Goal: Complete application form

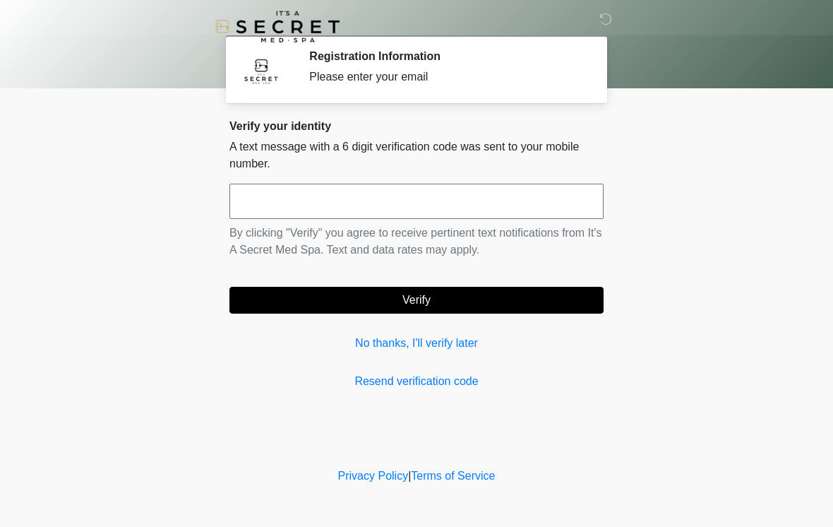
click at [396, 198] on input "text" at bounding box center [416, 201] width 374 height 35
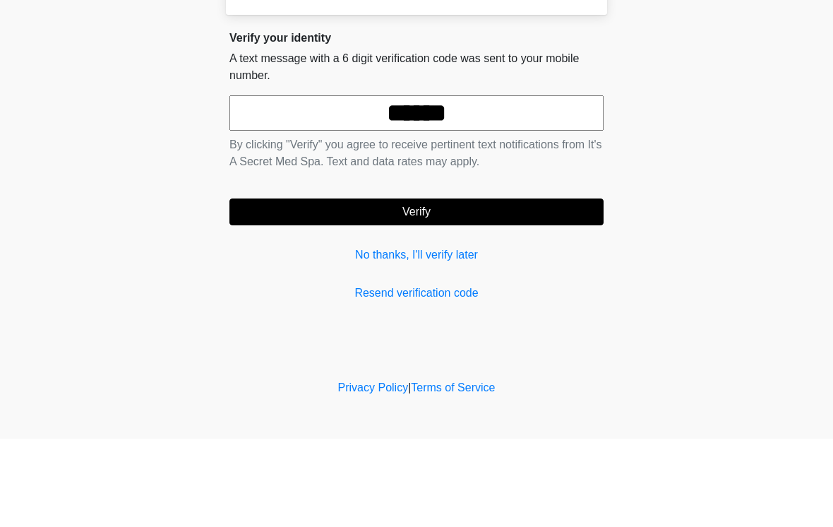
type input "******"
click at [500, 287] on button "Verify" at bounding box center [416, 300] width 374 height 27
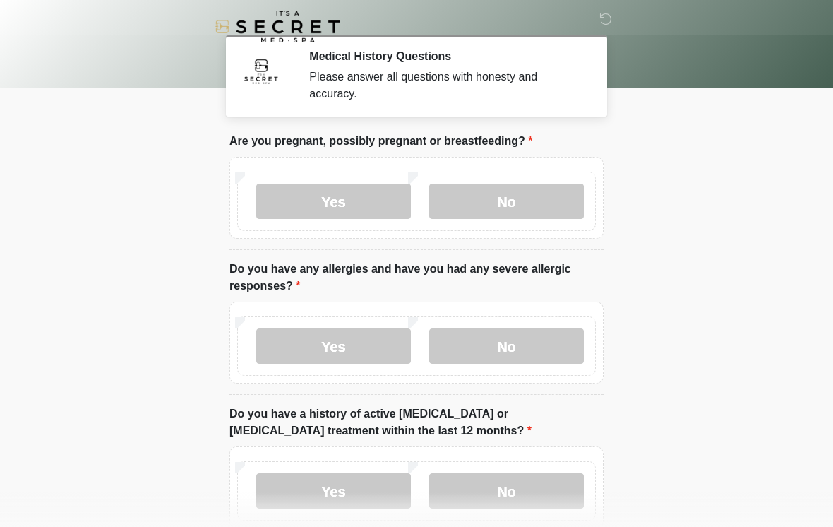
click at [520, 203] on label "No" at bounding box center [506, 201] width 155 height 35
click at [518, 343] on label "No" at bounding box center [506, 345] width 155 height 35
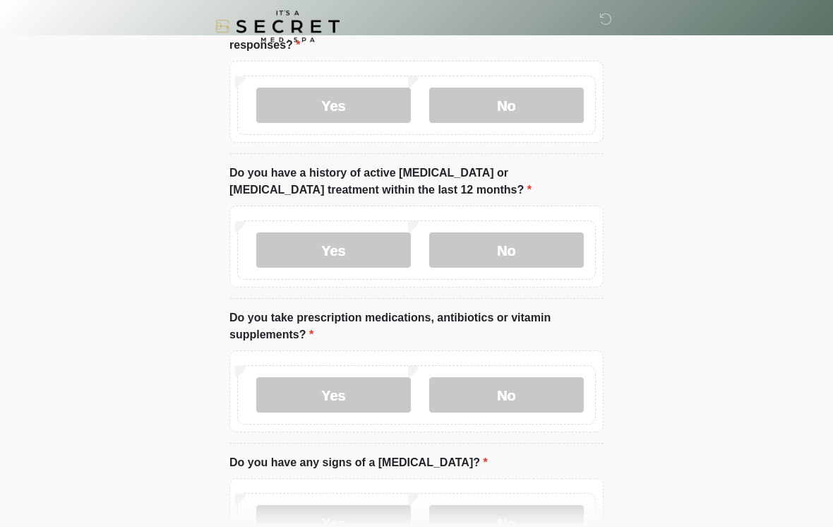
click at [546, 235] on label "No" at bounding box center [506, 250] width 155 height 35
click at [339, 390] on label "Yes" at bounding box center [333, 394] width 155 height 35
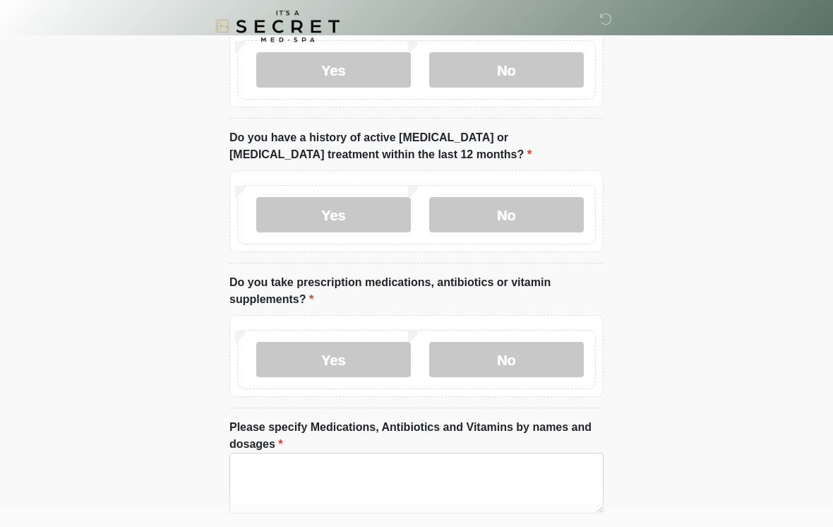
scroll to position [343, 0]
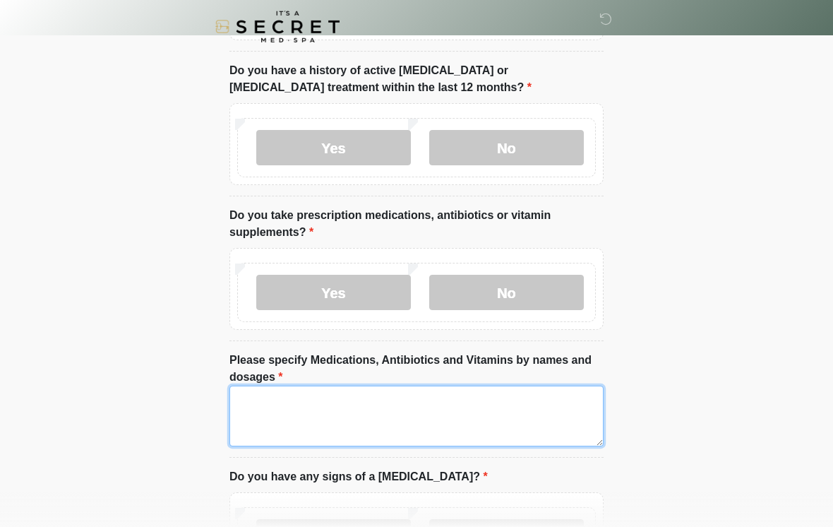
click at [504, 416] on textarea "Please specify Medications, Antibiotics and Vitamins by names and dosages" at bounding box center [416, 415] width 374 height 61
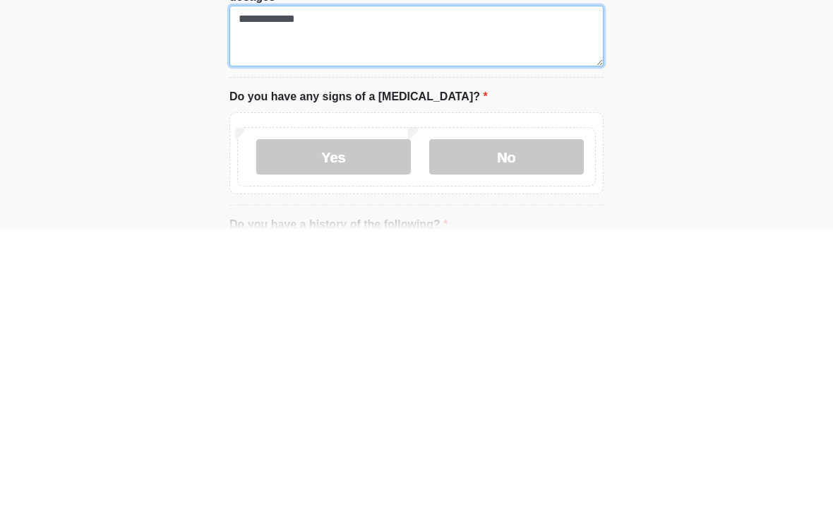
type textarea "**********"
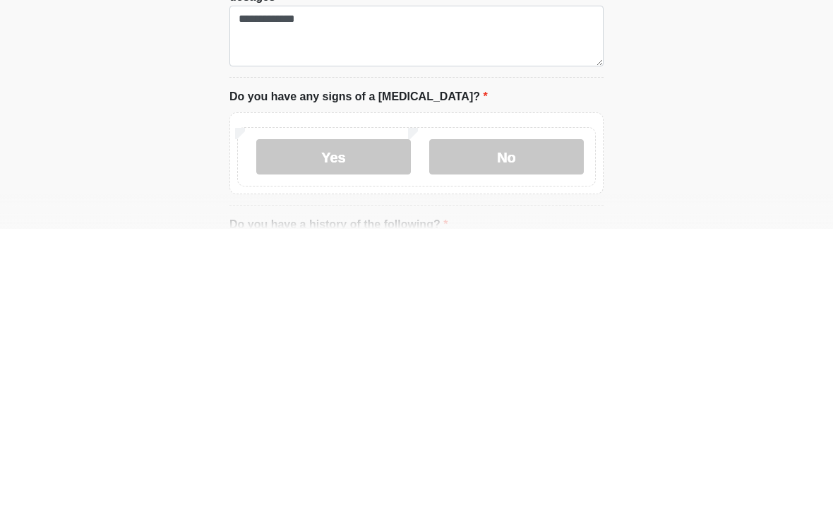
click at [495, 437] on label "No" at bounding box center [506, 454] width 155 height 35
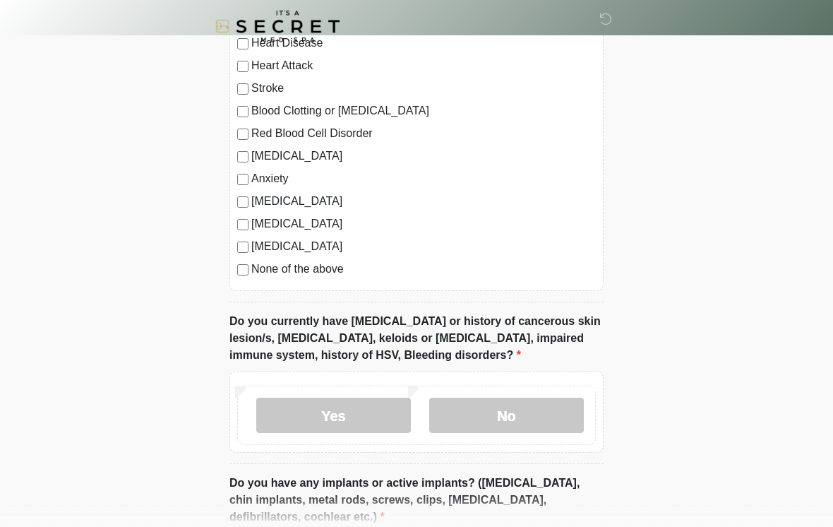
scroll to position [975, 0]
click at [533, 405] on label "No" at bounding box center [506, 414] width 155 height 35
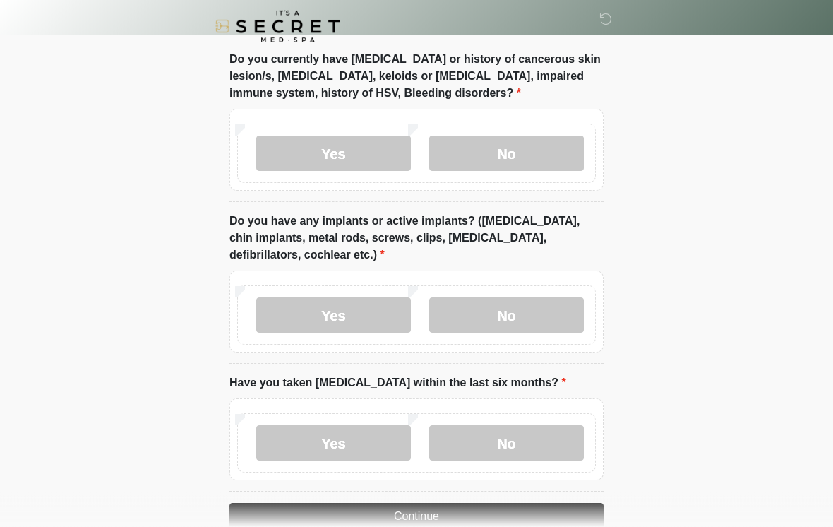
scroll to position [1239, 0]
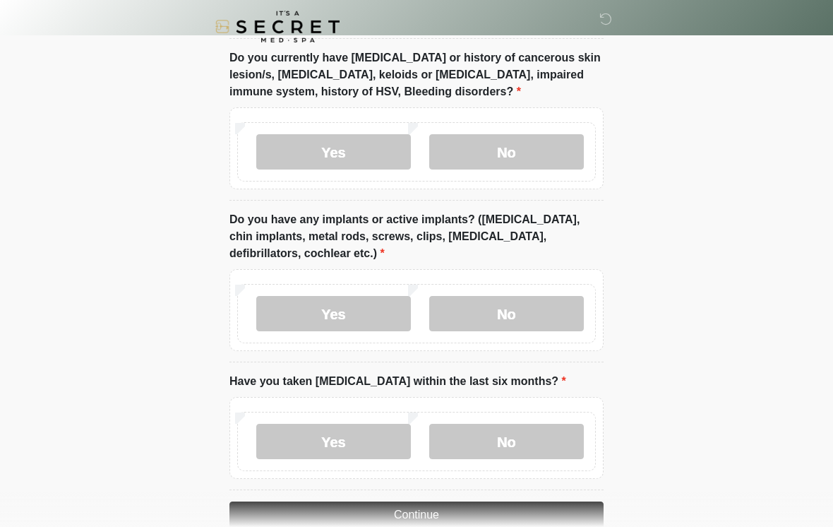
click at [364, 305] on label "Yes" at bounding box center [333, 313] width 155 height 35
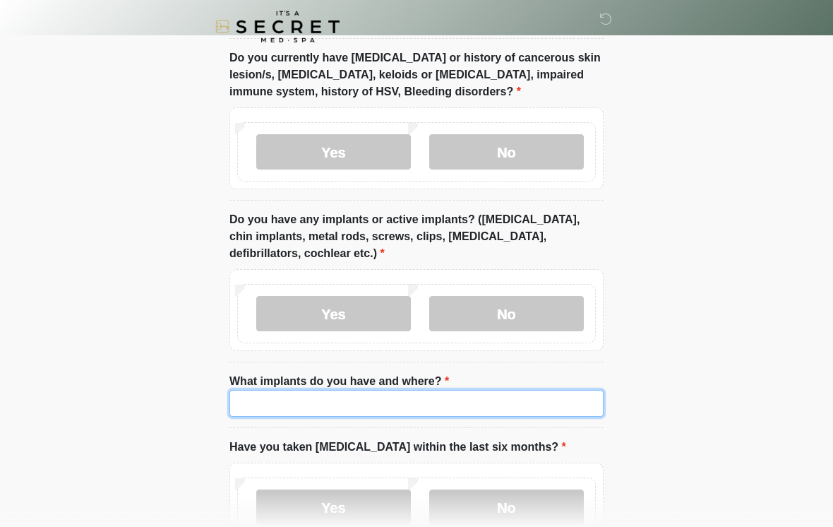
click at [393, 399] on input "What implants do you have and where?" at bounding box center [416, 403] width 374 height 27
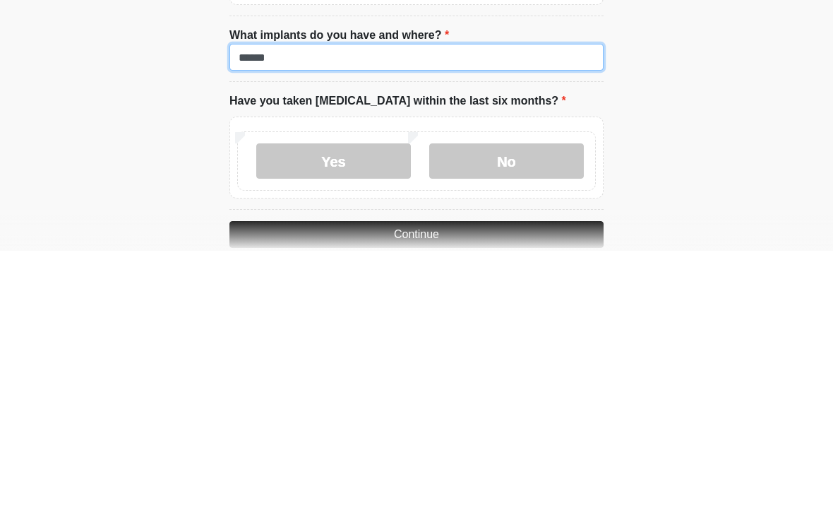
type input "******"
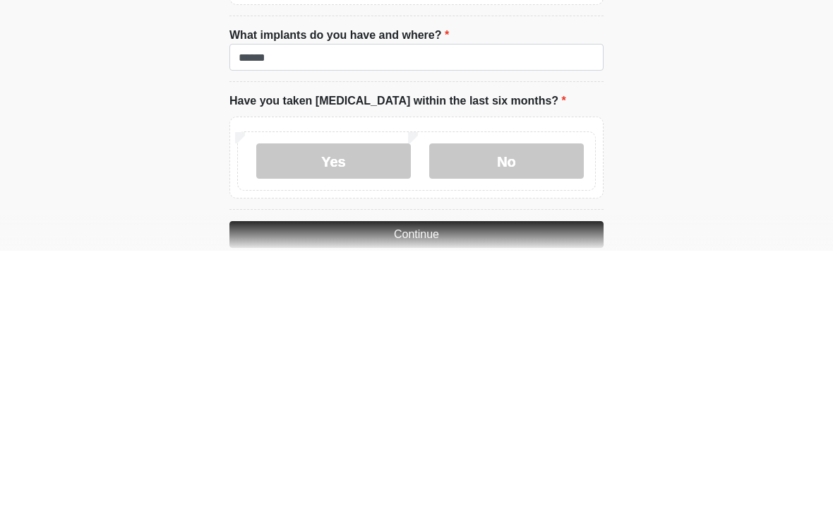
click at [534, 419] on label "No" at bounding box center [506, 436] width 155 height 35
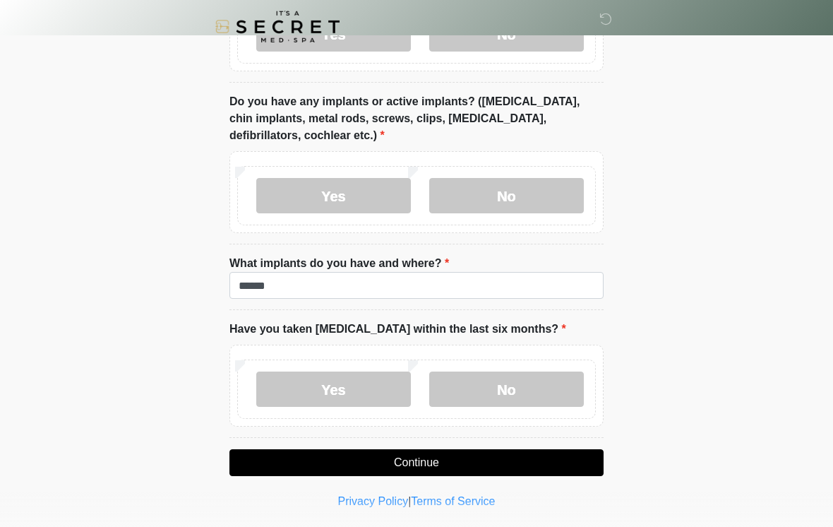
click at [474, 456] on button "Continue" at bounding box center [416, 462] width 374 height 27
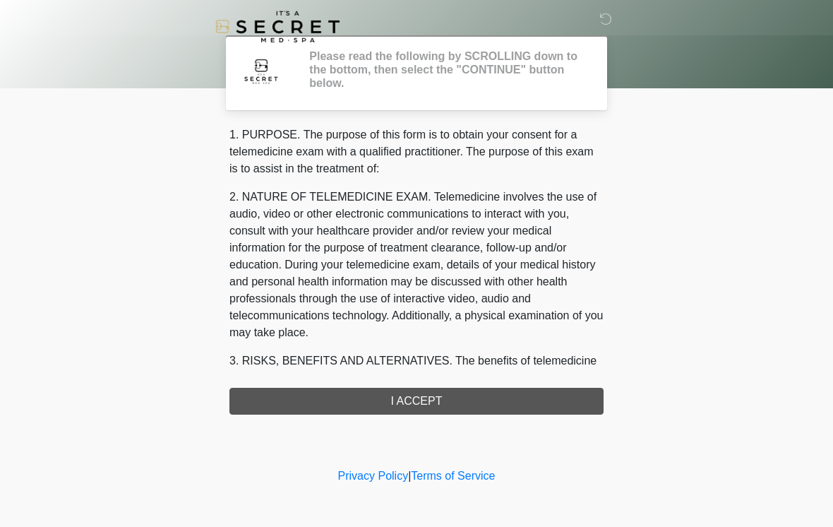
scroll to position [0, 0]
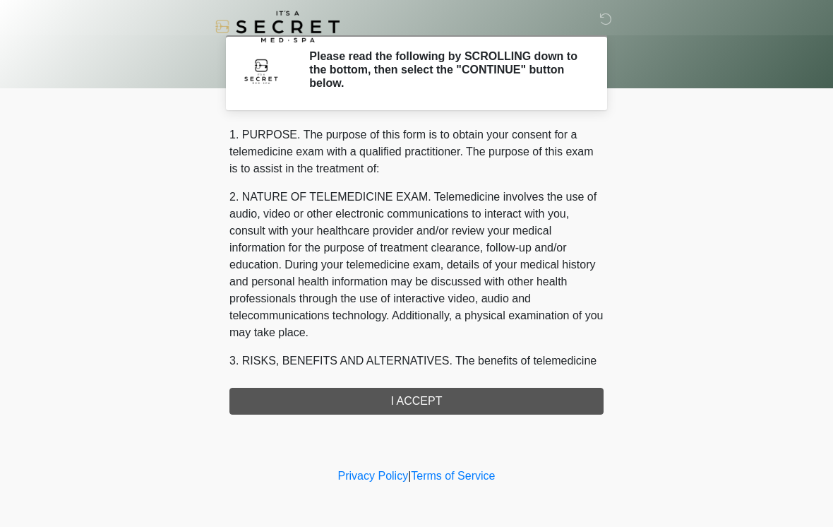
click at [453, 399] on div "1. PURPOSE. The purpose of this form is to obtain your consent for a telemedici…" at bounding box center [416, 270] width 374 height 288
click at [438, 403] on div "1. PURPOSE. The purpose of this form is to obtain your consent for a telemedici…" at bounding box center [416, 270] width 374 height 288
click at [425, 401] on div "1. PURPOSE. The purpose of this form is to obtain your consent for a telemedici…" at bounding box center [416, 270] width 374 height 288
click at [425, 400] on div "1. PURPOSE. The purpose of this form is to obtain your consent for a telemedici…" at bounding box center [416, 270] width 374 height 288
click at [414, 402] on div "1. PURPOSE. The purpose of this form is to obtain your consent for a telemedici…" at bounding box center [416, 270] width 374 height 288
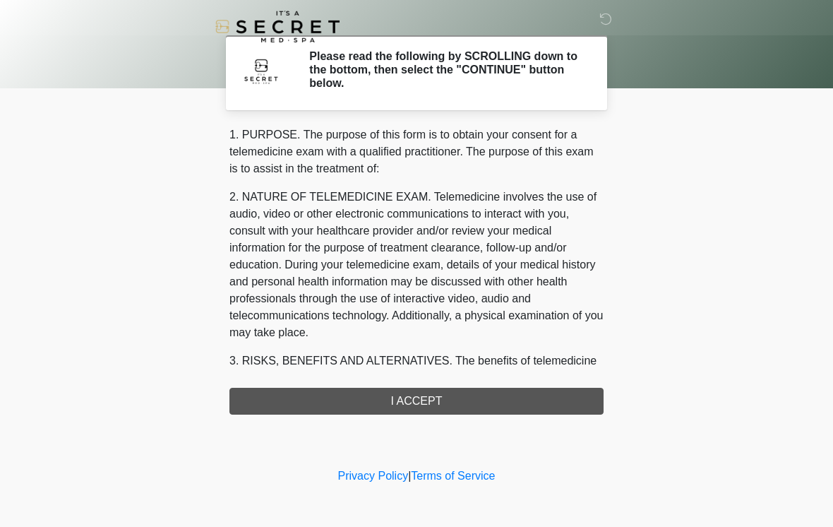
click at [413, 397] on div "1. PURPOSE. The purpose of this form is to obtain your consent for a telemedici…" at bounding box center [416, 270] width 374 height 288
click at [419, 392] on div "1. PURPOSE. The purpose of this form is to obtain your consent for a telemedici…" at bounding box center [416, 270] width 374 height 288
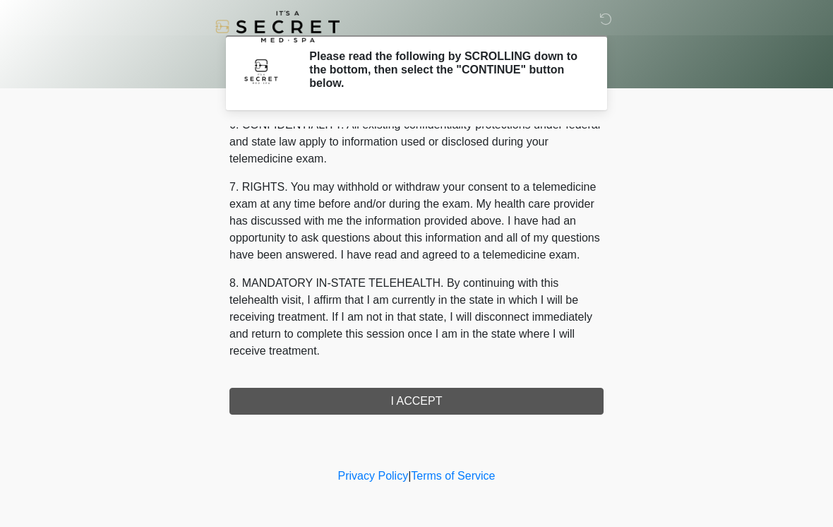
scroll to position [575, 0]
click at [437, 399] on button "I ACCEPT" at bounding box center [416, 400] width 374 height 27
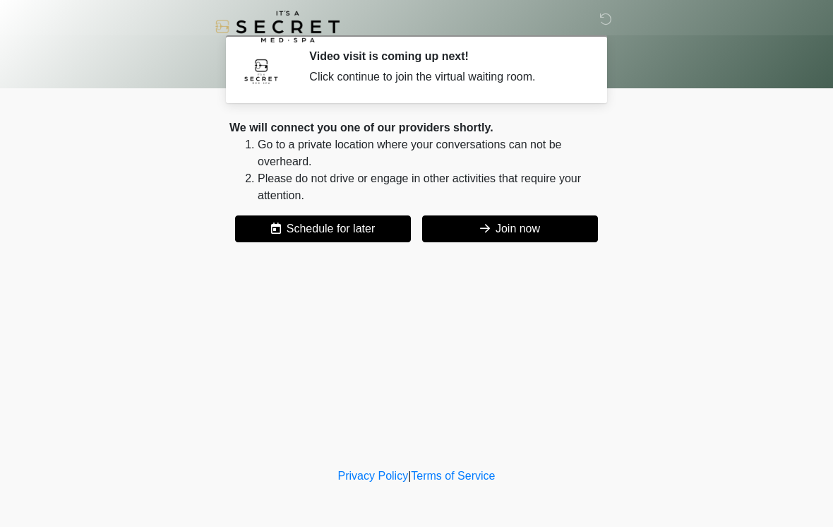
click at [527, 220] on button "Join now" at bounding box center [510, 228] width 176 height 27
